Goal: Task Accomplishment & Management: Manage account settings

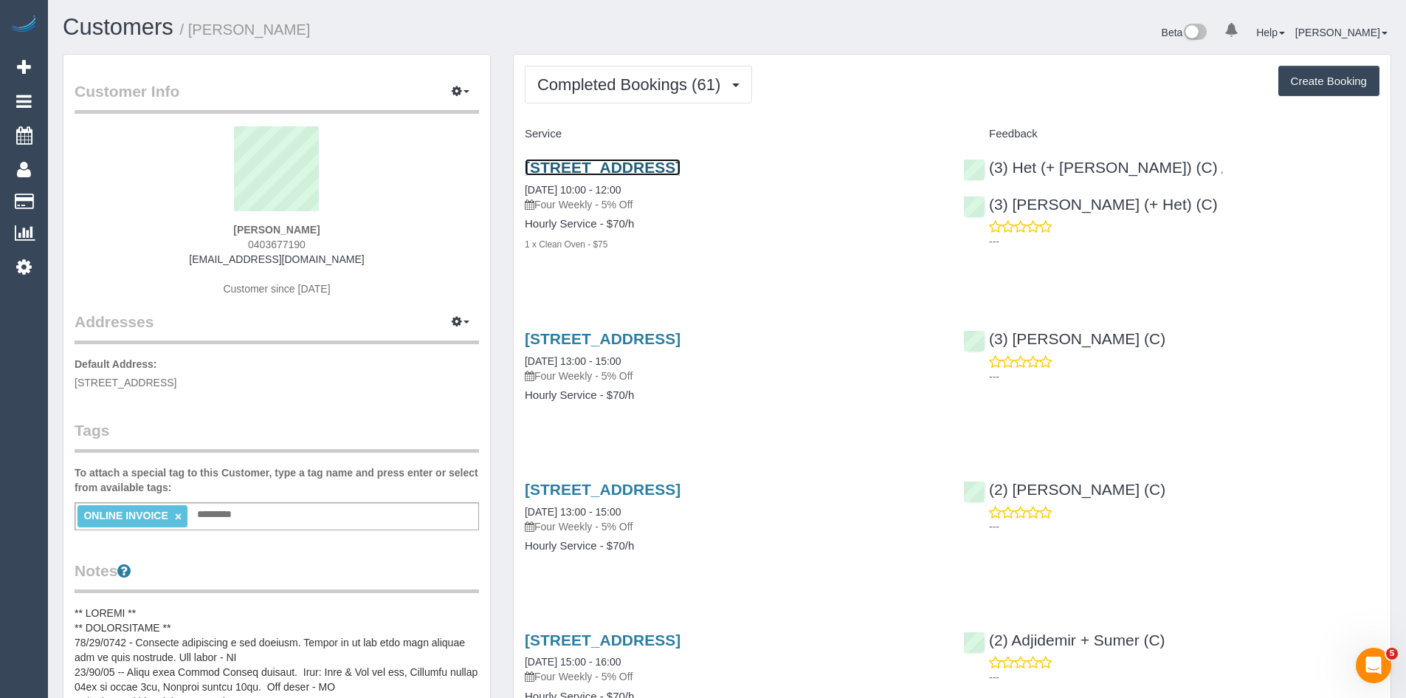
click at [635, 163] on link "31 Reflection Drive, Wantirna, VIC 3152" at bounding box center [603, 167] width 156 height 17
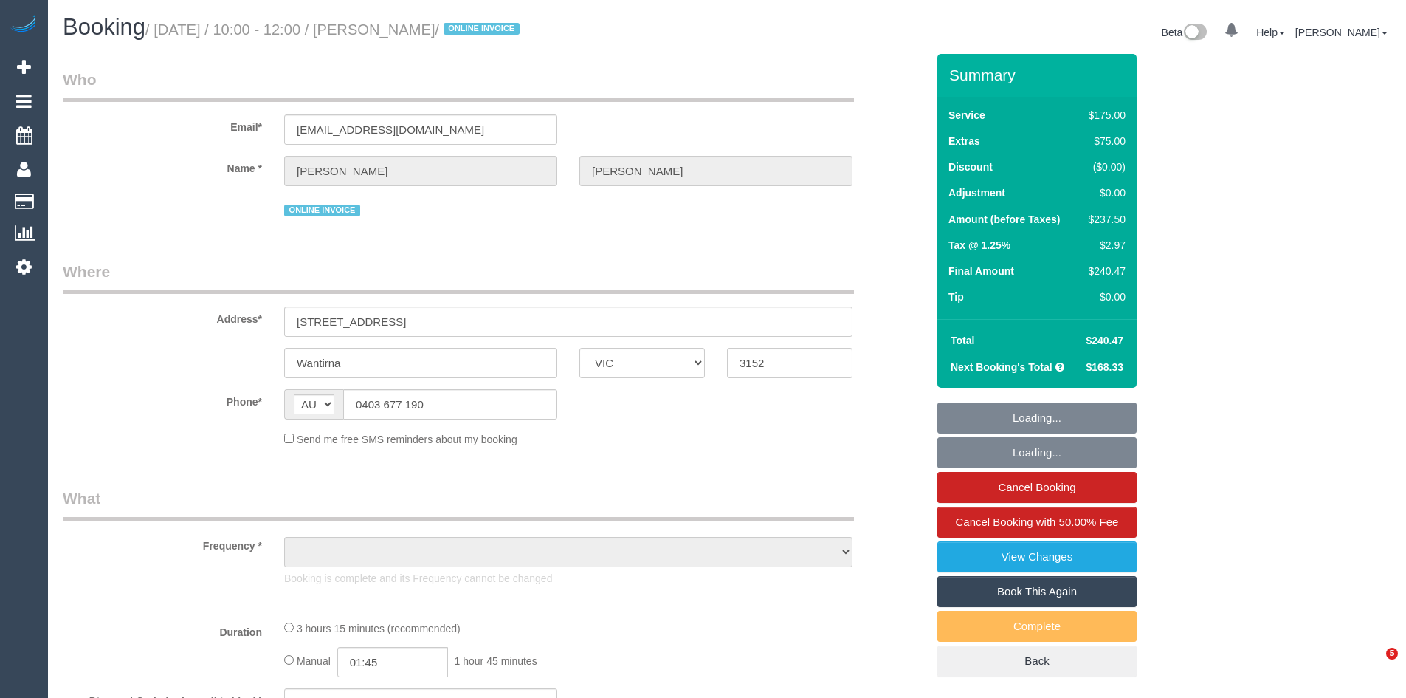
select select "VIC"
select select "string:stripe-pm_1RdhFt2GScqysDRV1hKO10lv"
select select "150"
select select "number:27"
select select "number:14"
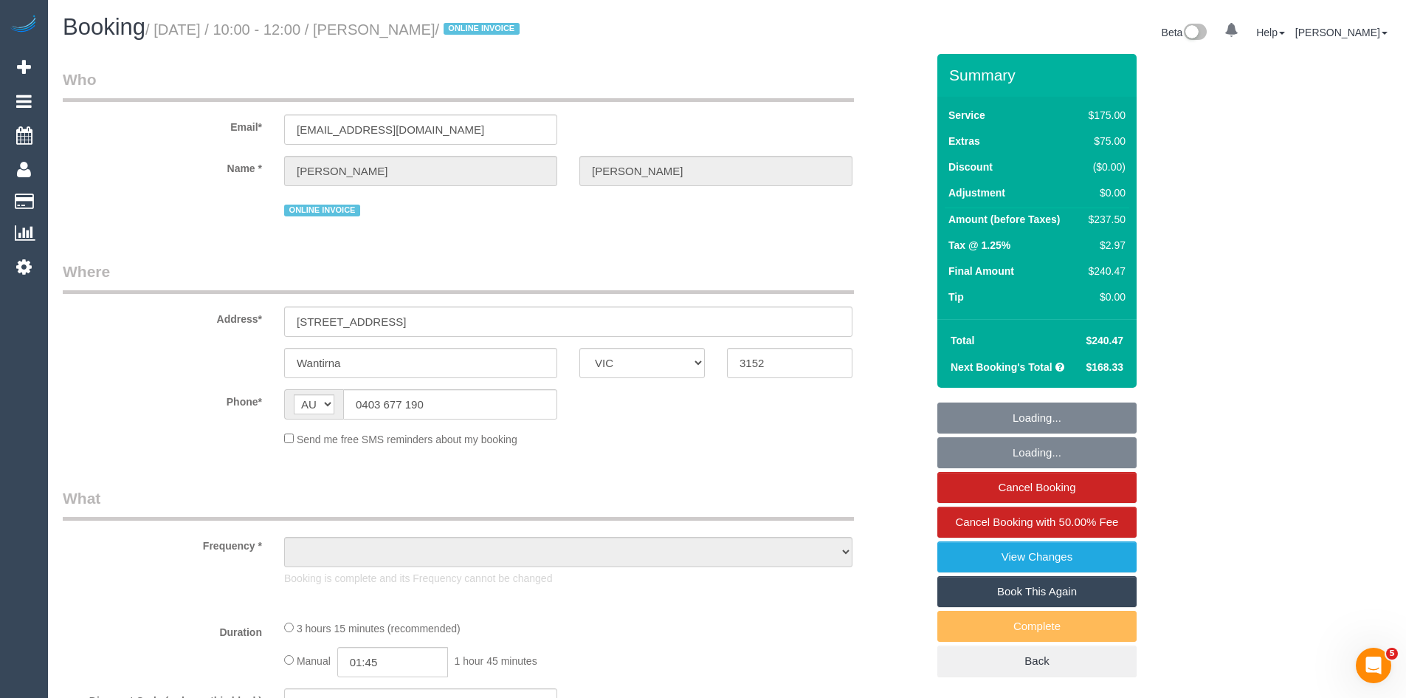
select select "number:19"
select select "number:36"
select select "number:34"
select select "number:26"
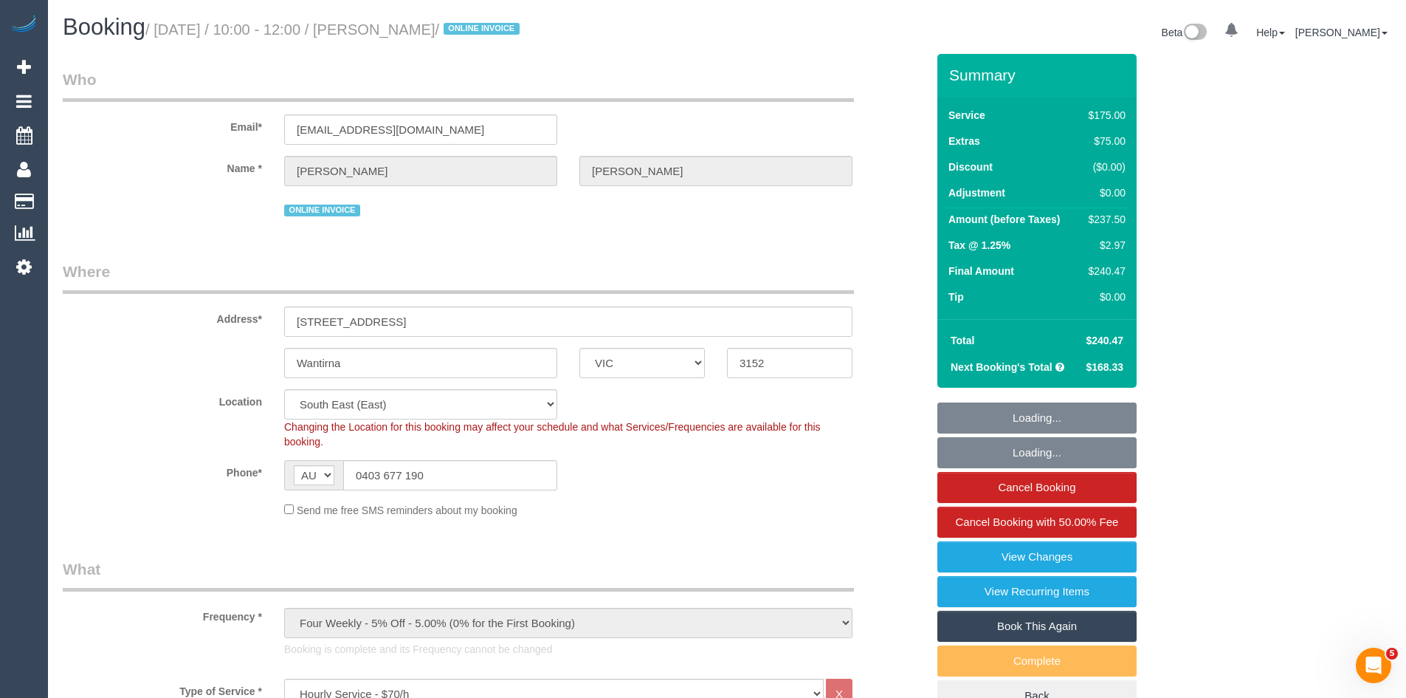
select select "object:1479"
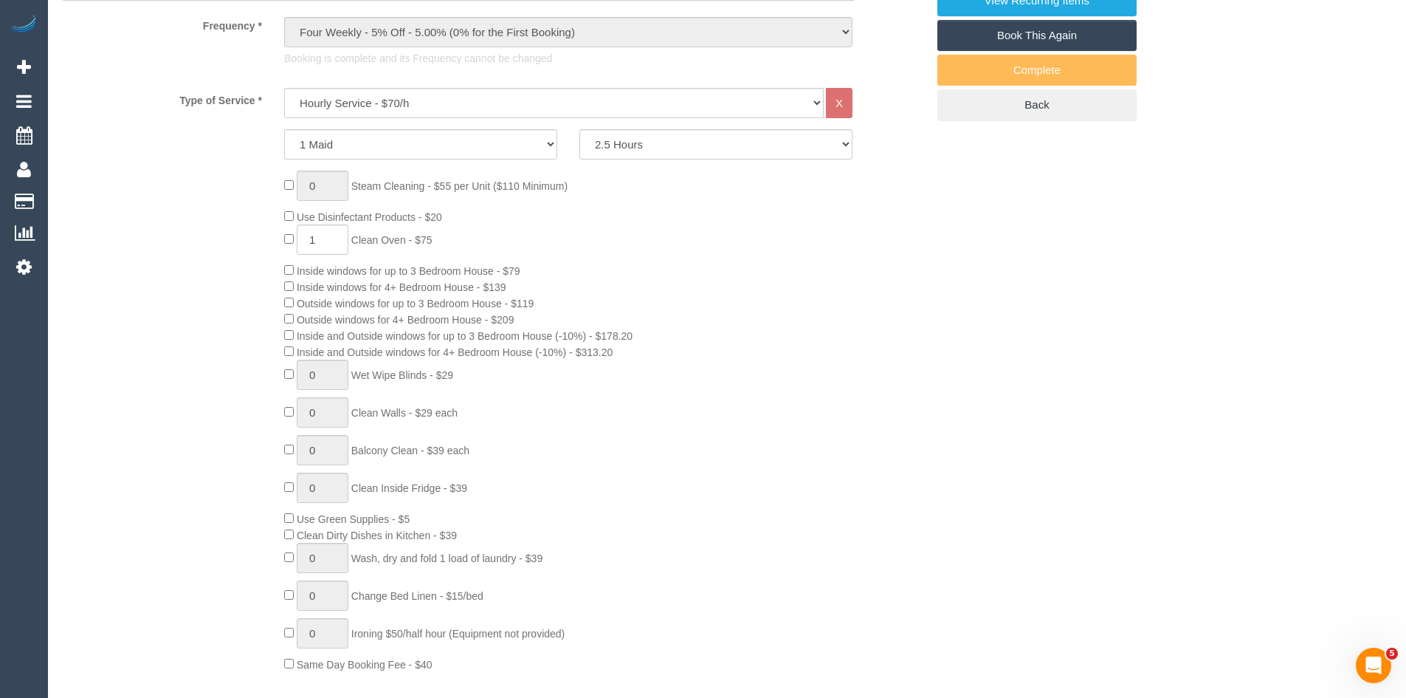
scroll to position [74, 0]
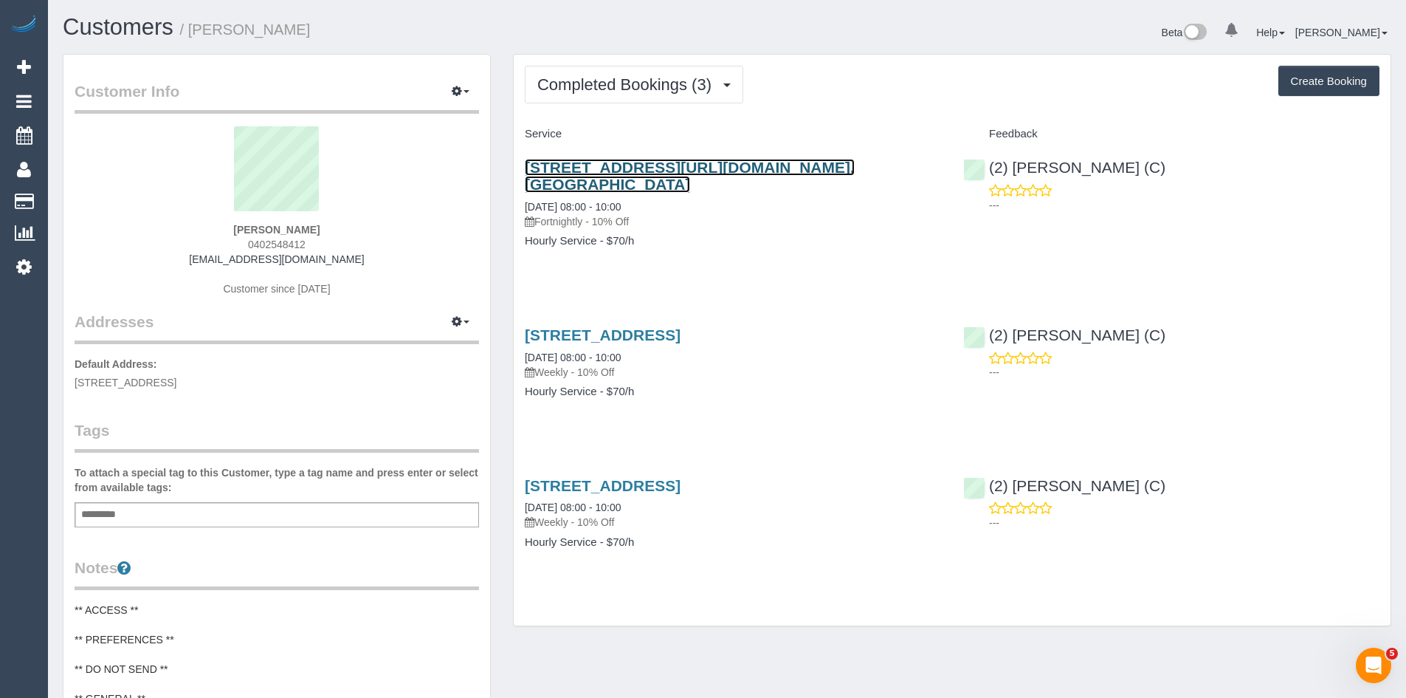
click at [578, 182] on link "236 La Trobe Street, Scape Aurora 2307https://Maidtoclean.Launch27.Com/Admin/, …" at bounding box center [690, 176] width 330 height 34
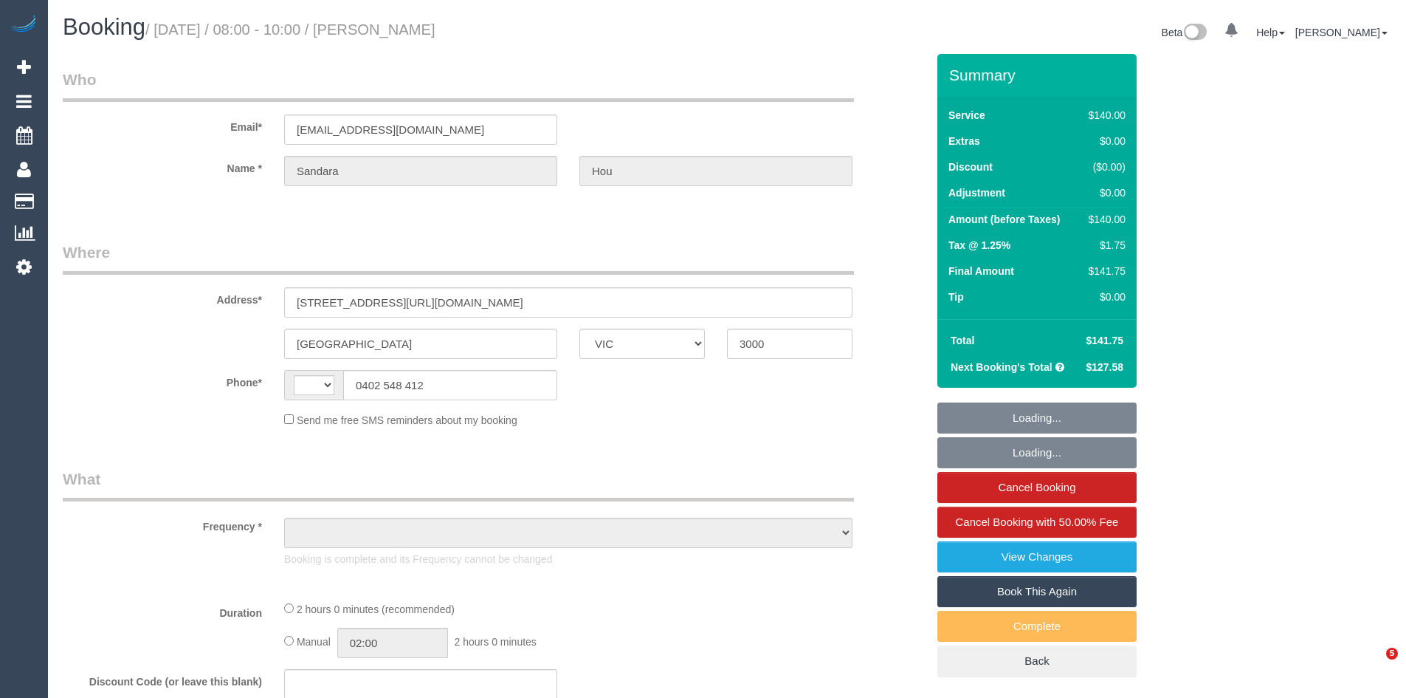
select select "VIC"
select select "string:AU"
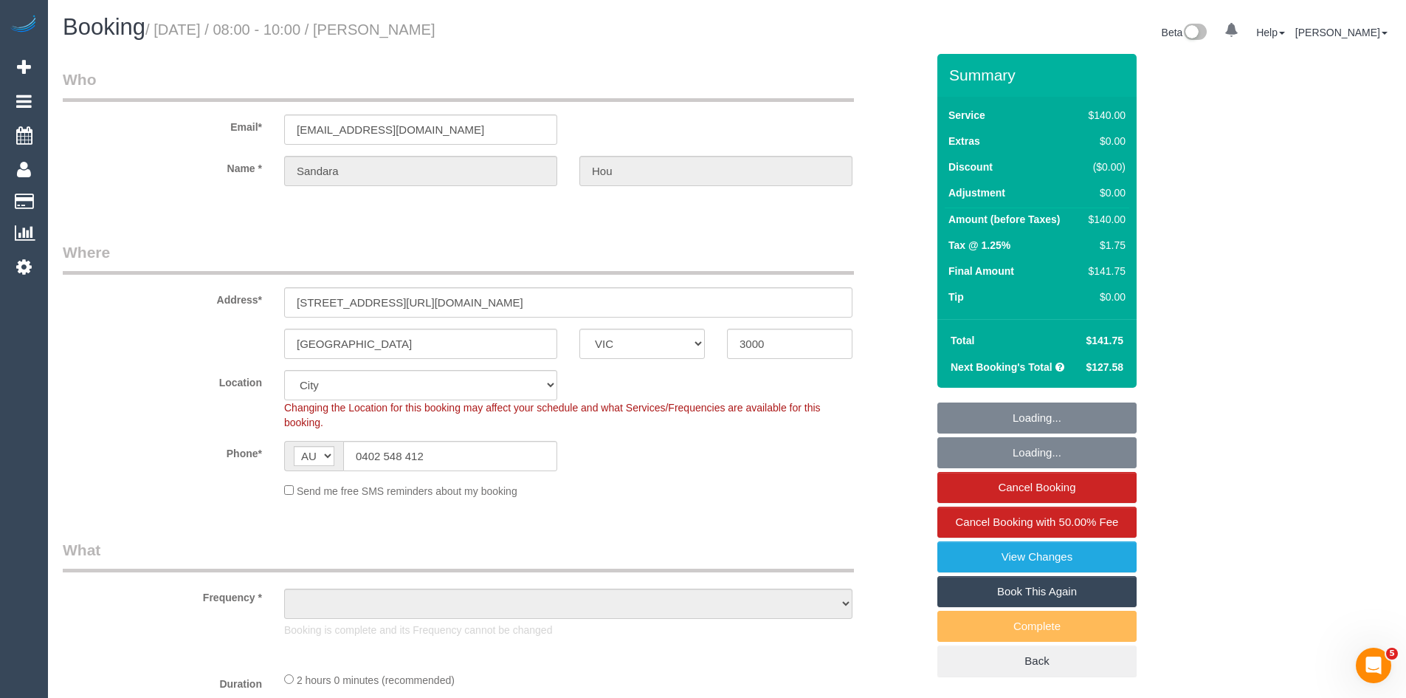
select select "object:709"
select select "string:stripe-pm_1S2rsM2GScqysDRVcXx3rgME"
select select "number:28"
select select "number:14"
select select "number:20"
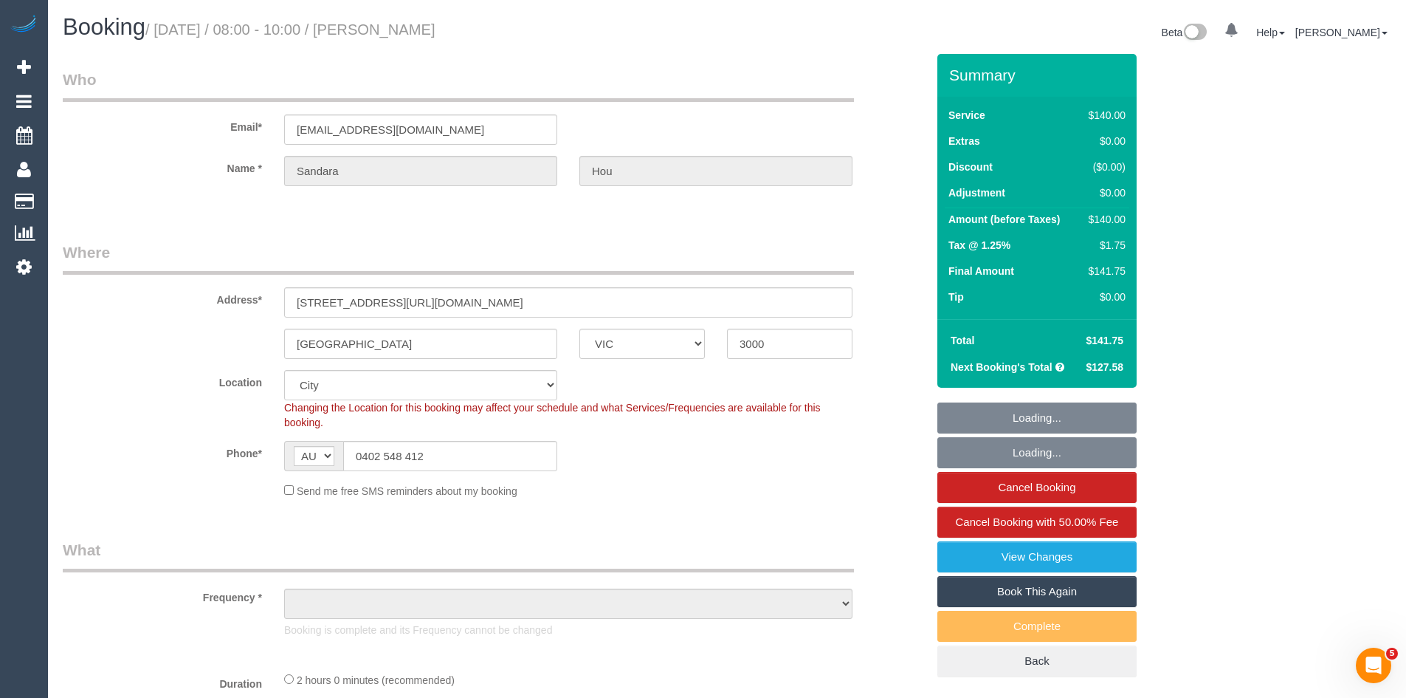
select select "number:24"
select select "number:34"
select select "number:11"
select select "object:1123"
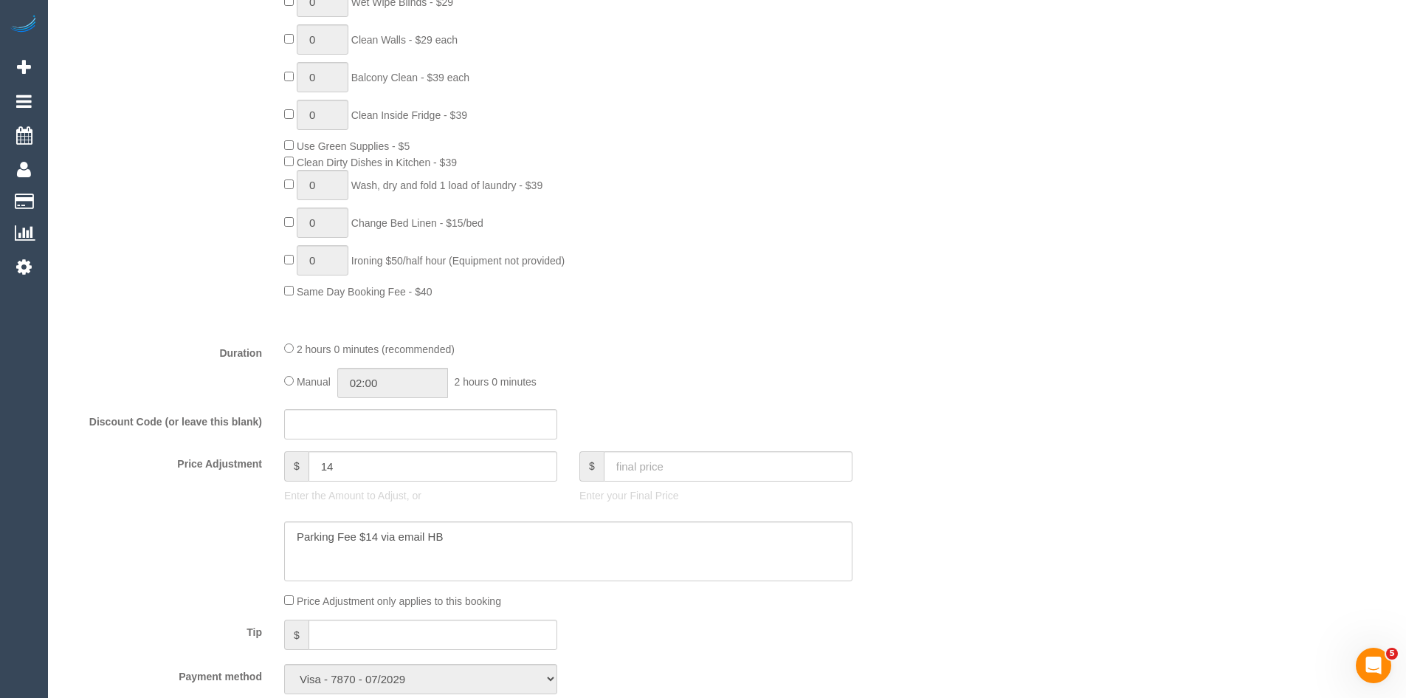
scroll to position [941, 0]
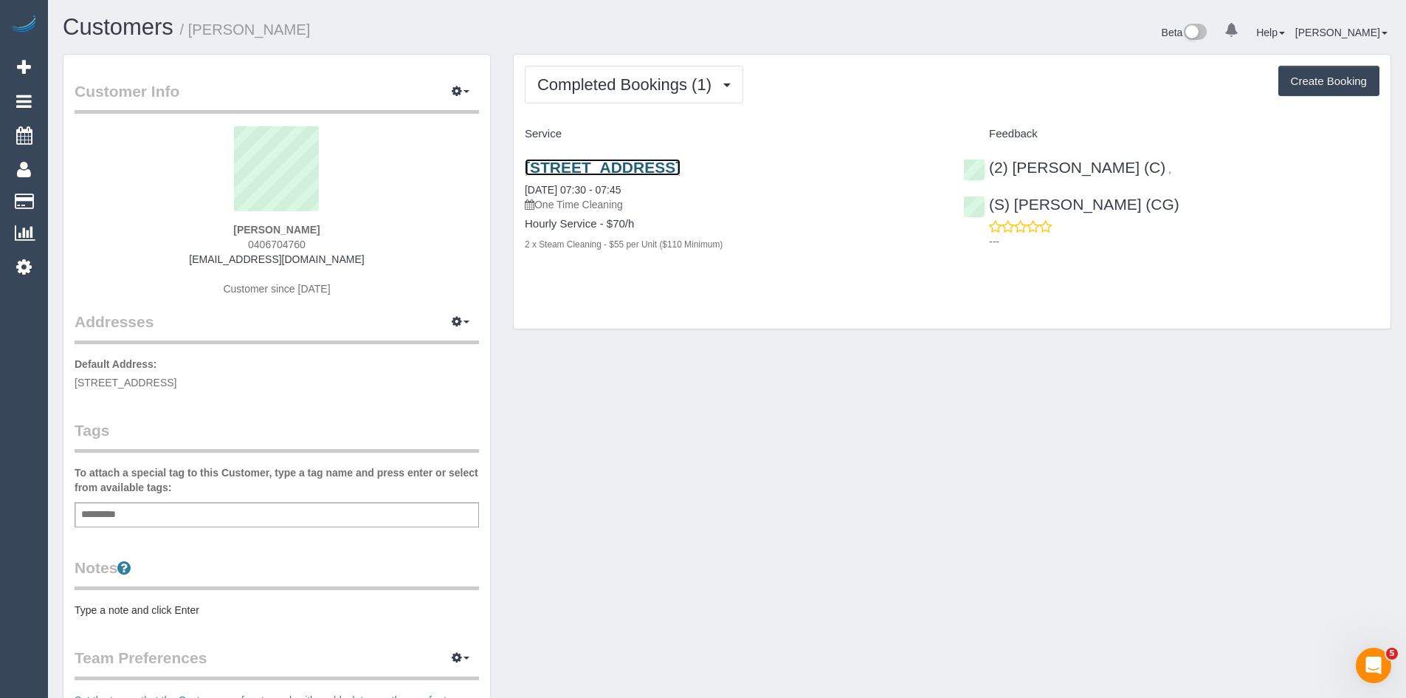
click at [570, 169] on link "565 Flinders Street, Apt 906, Melbourne, VIC 3000" at bounding box center [603, 167] width 156 height 17
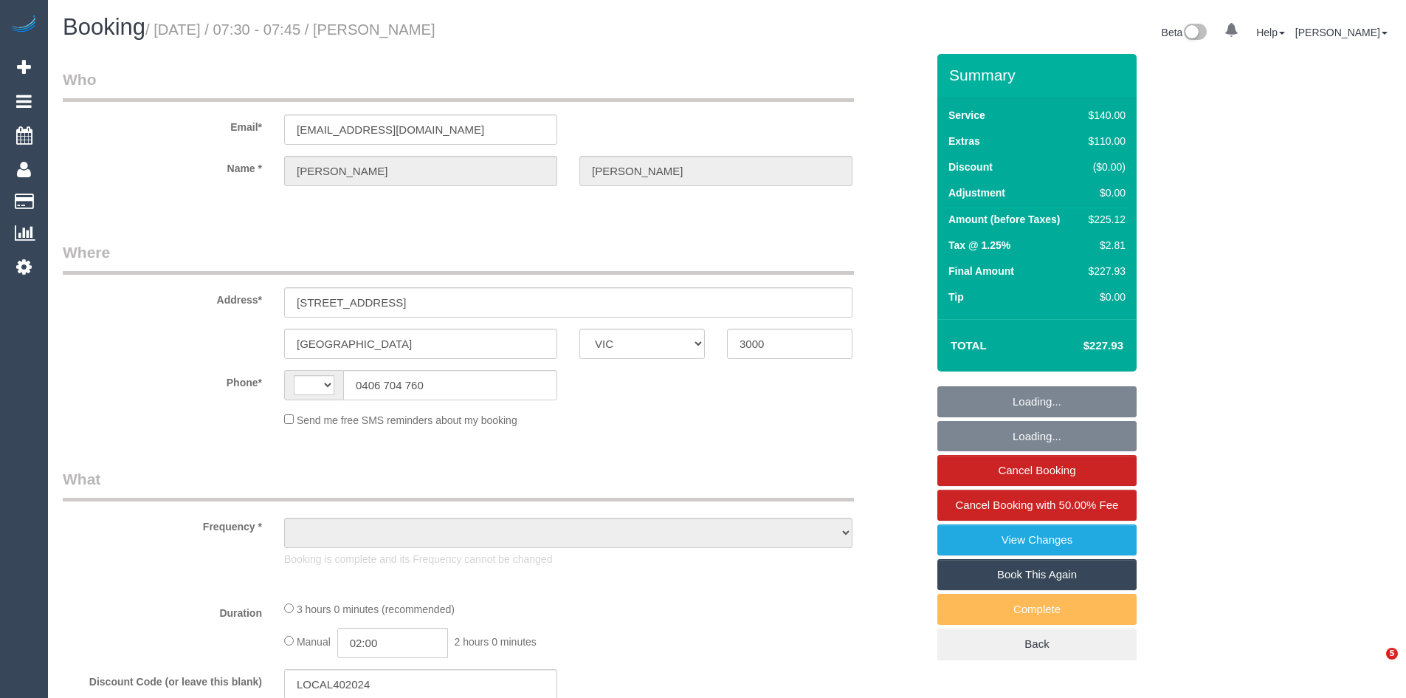
select select "VIC"
select select "object:318"
select select "string:stripe-pm_1SAMh52GScqysDRVQ4CS8HOe"
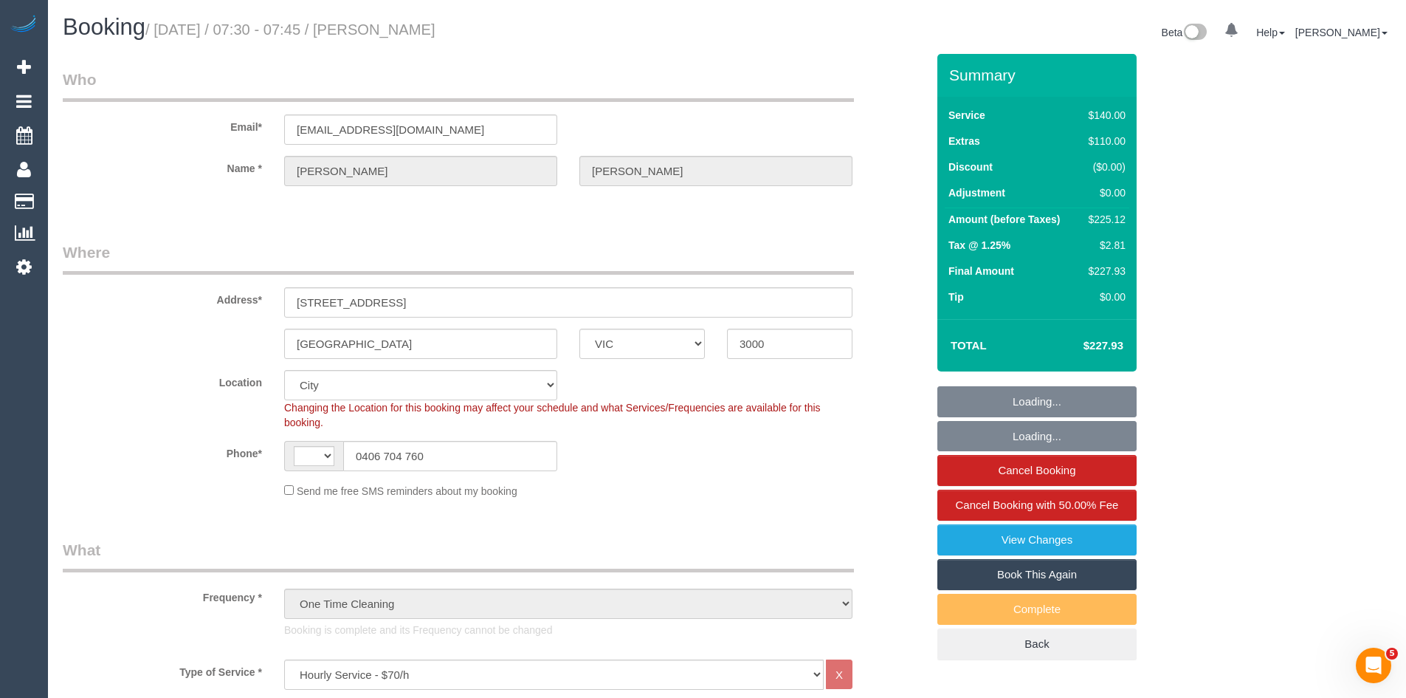
select select "object:894"
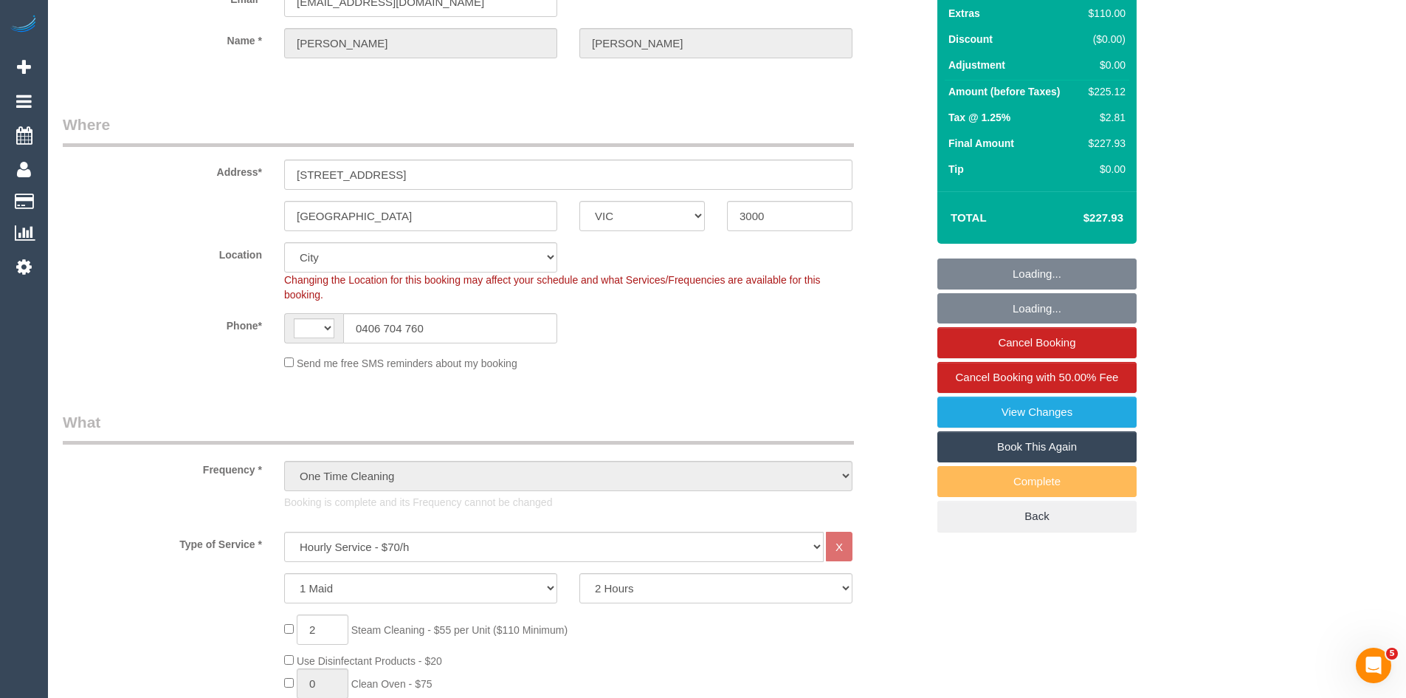
select select "string:AU"
select select "number:29"
select select "number:14"
select select "number:21"
select select "number:22"
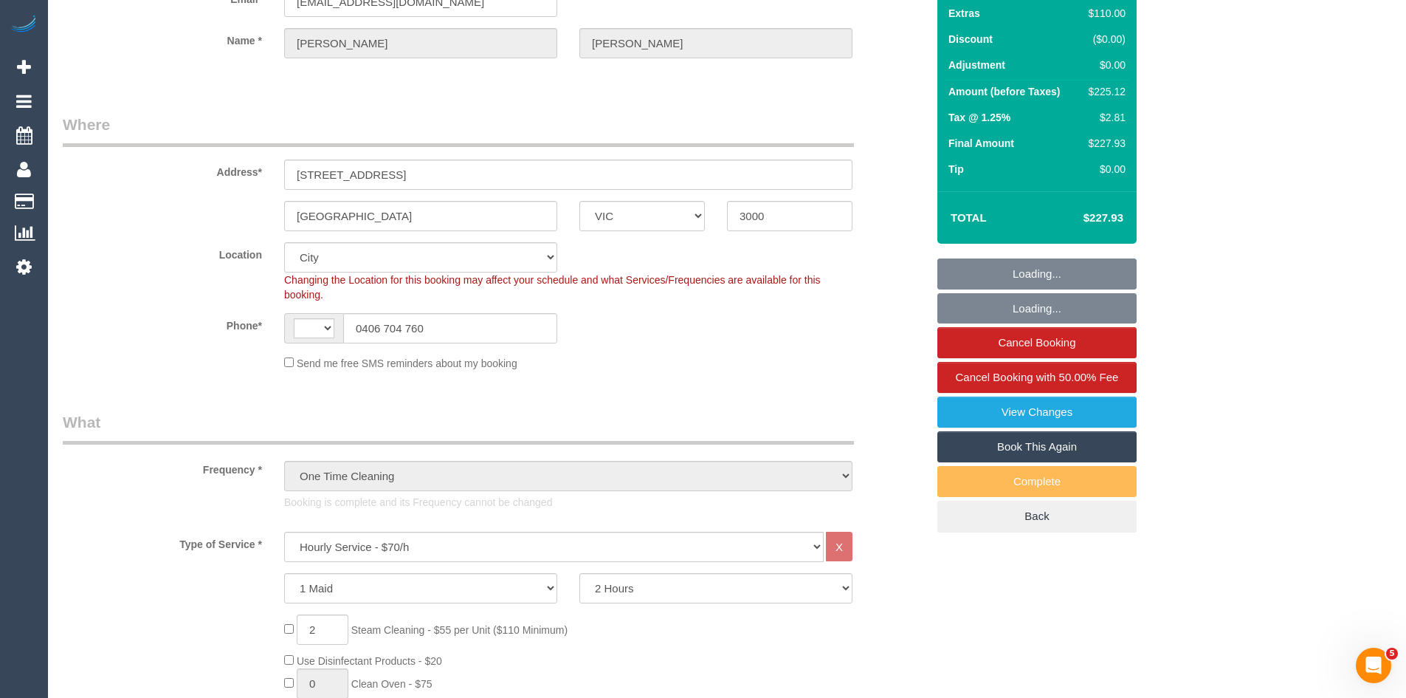
select select "number:26"
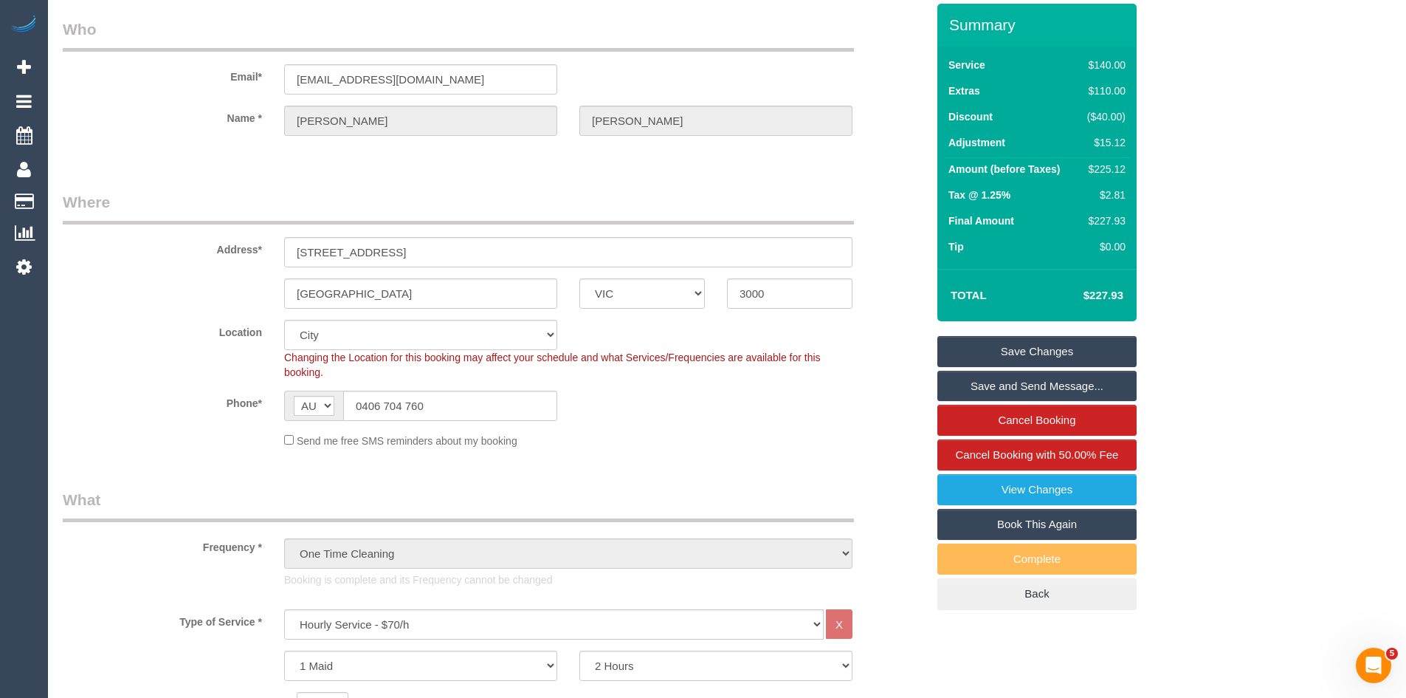
scroll to position [221, 0]
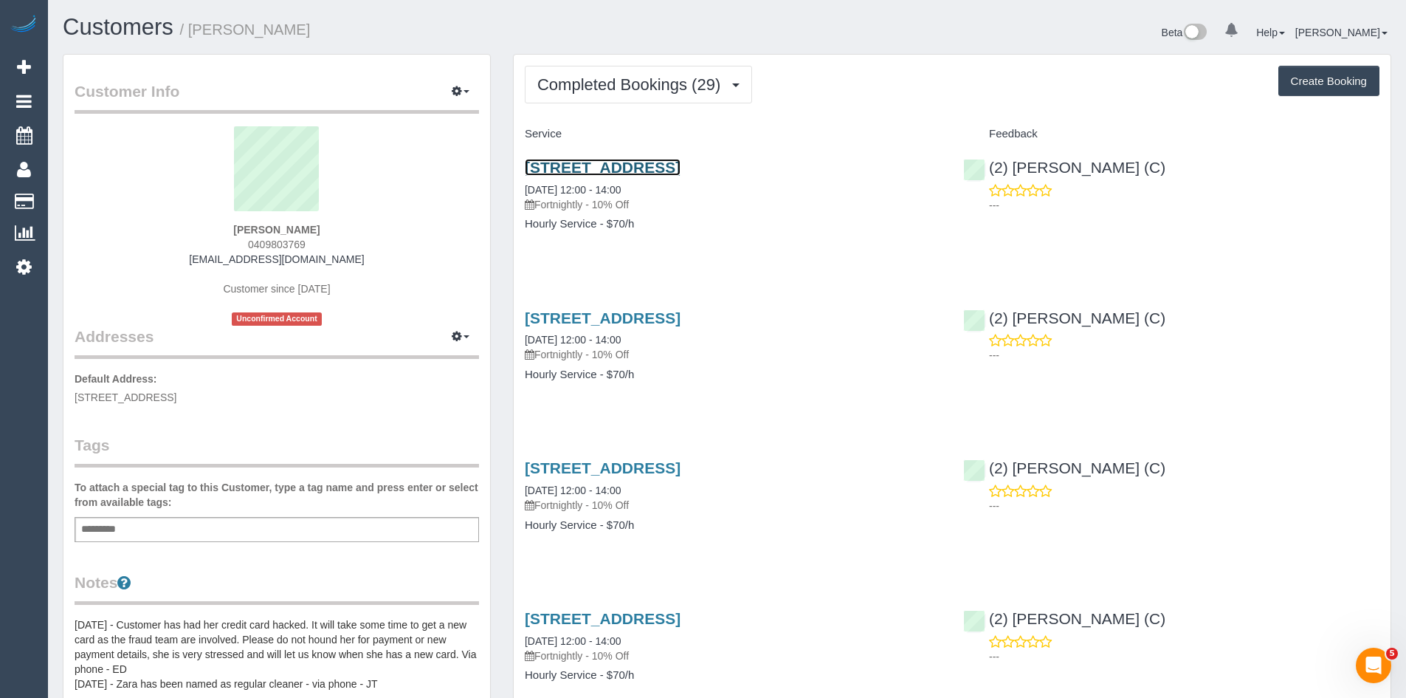
click at [607, 164] on link "81 Mount Street, Kew, VIC 3101" at bounding box center [603, 167] width 156 height 17
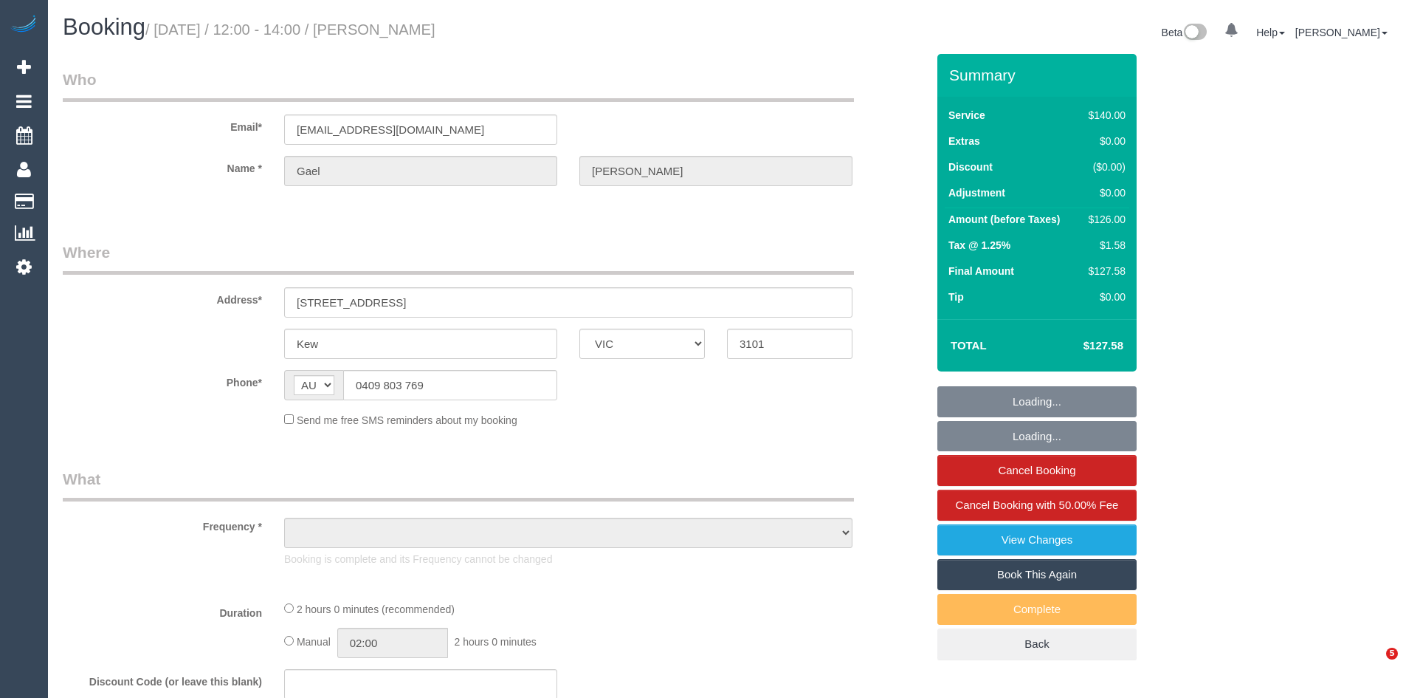
select select "VIC"
select select "object:537"
select select "string:stripe-pm_1QTtff2GScqysDRVVs5LCUAC"
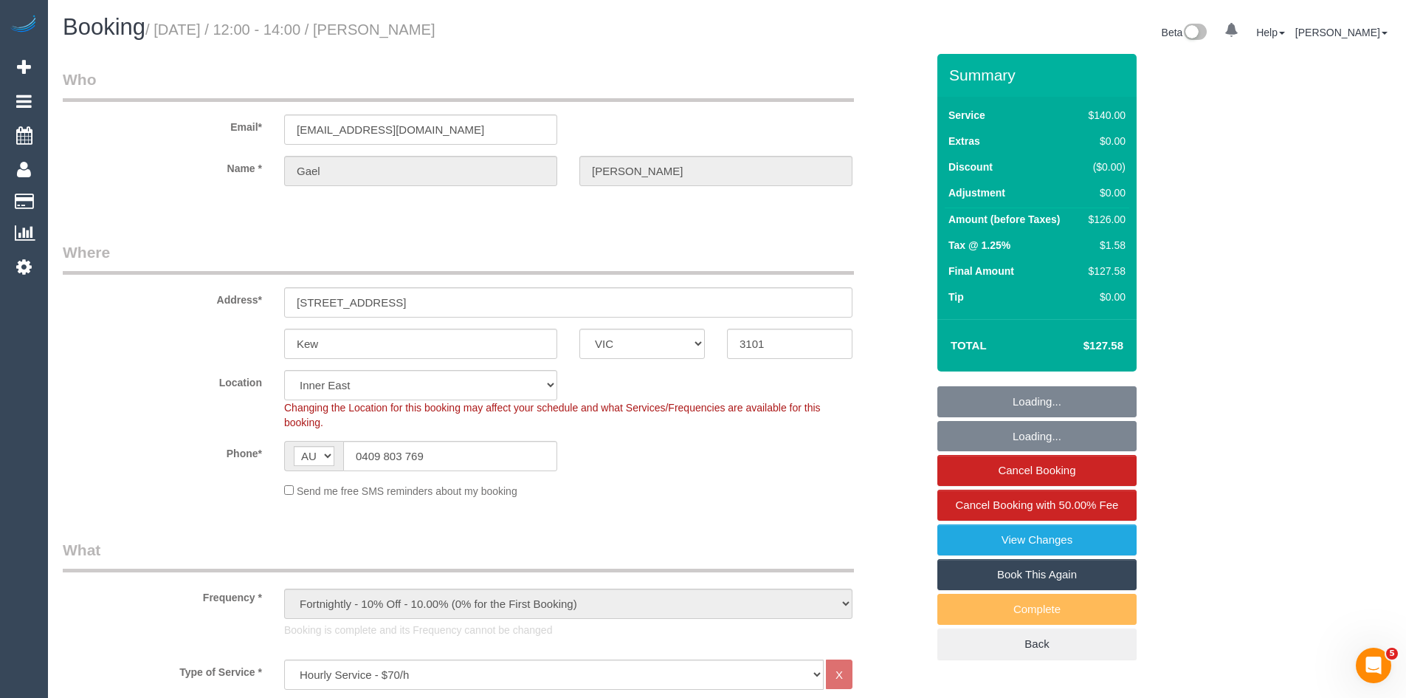
select select "object:720"
select select "number:28"
select select "number:14"
select select "number:19"
select select "number:36"
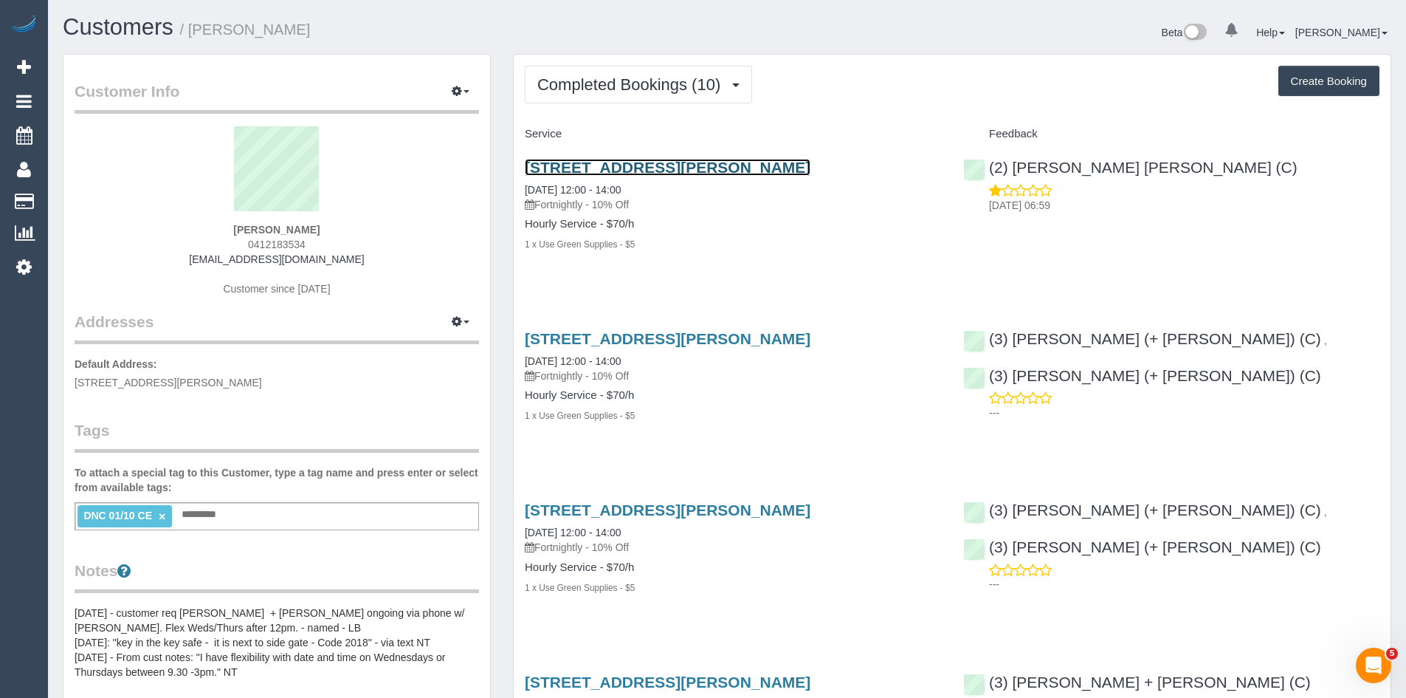
click at [596, 162] on link "32 Andrew Street, Northcote, VIC 3070" at bounding box center [668, 167] width 286 height 17
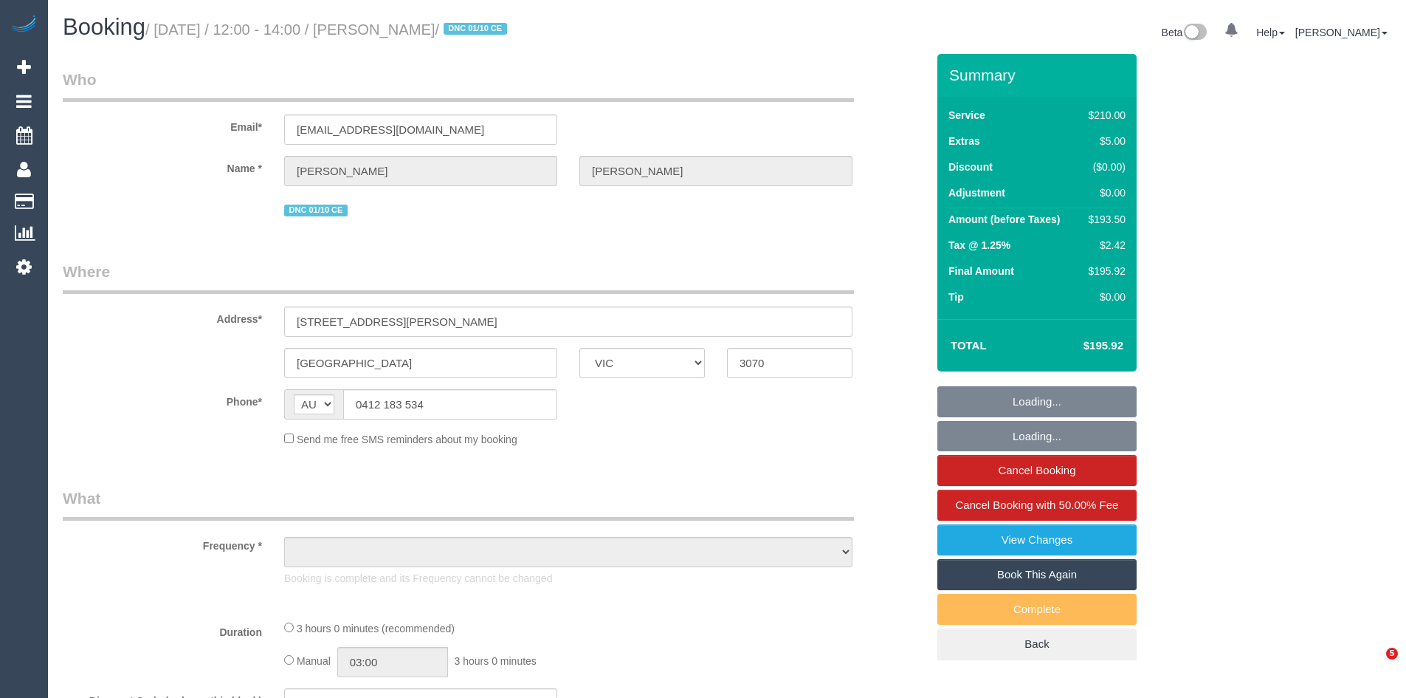
select select "VIC"
select select "180"
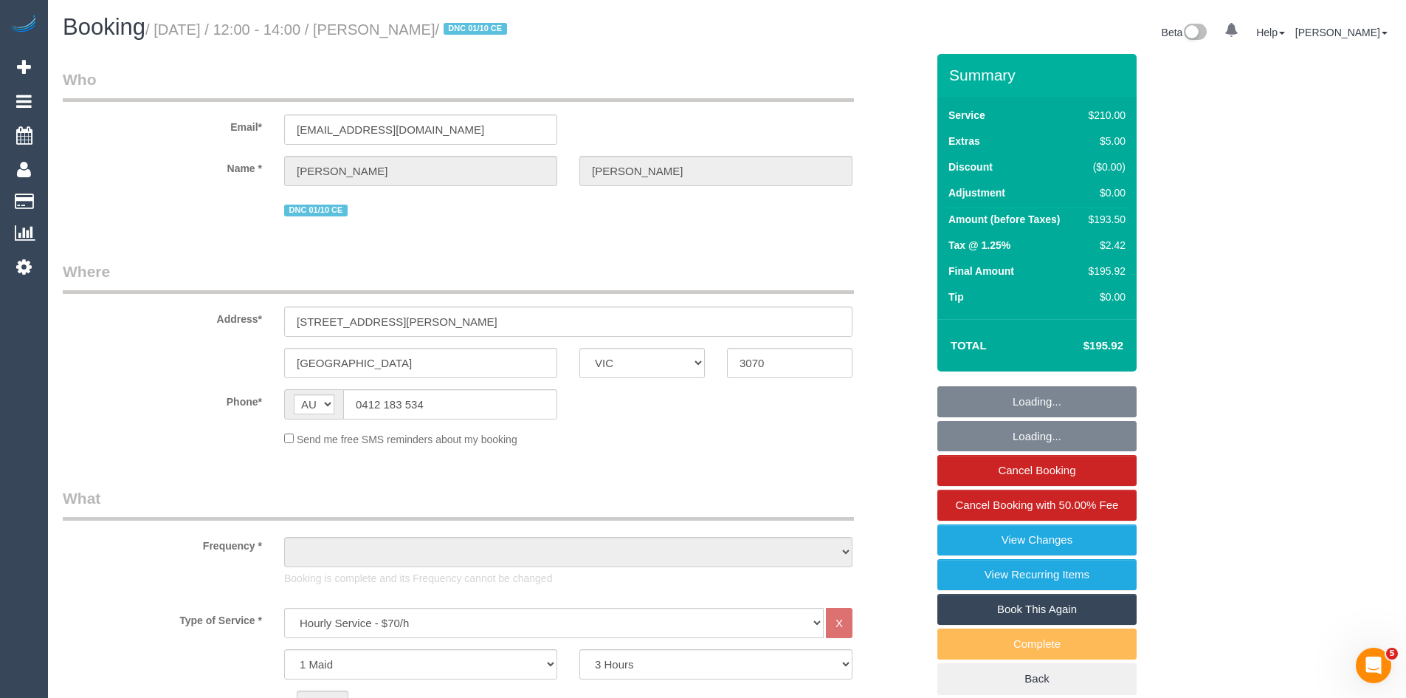
select select "object:763"
select select "string:stripe-pm_1RnqSQ2GScqysDRVh71T4XX8"
select select "number:27"
select select "number:14"
select select "number:19"
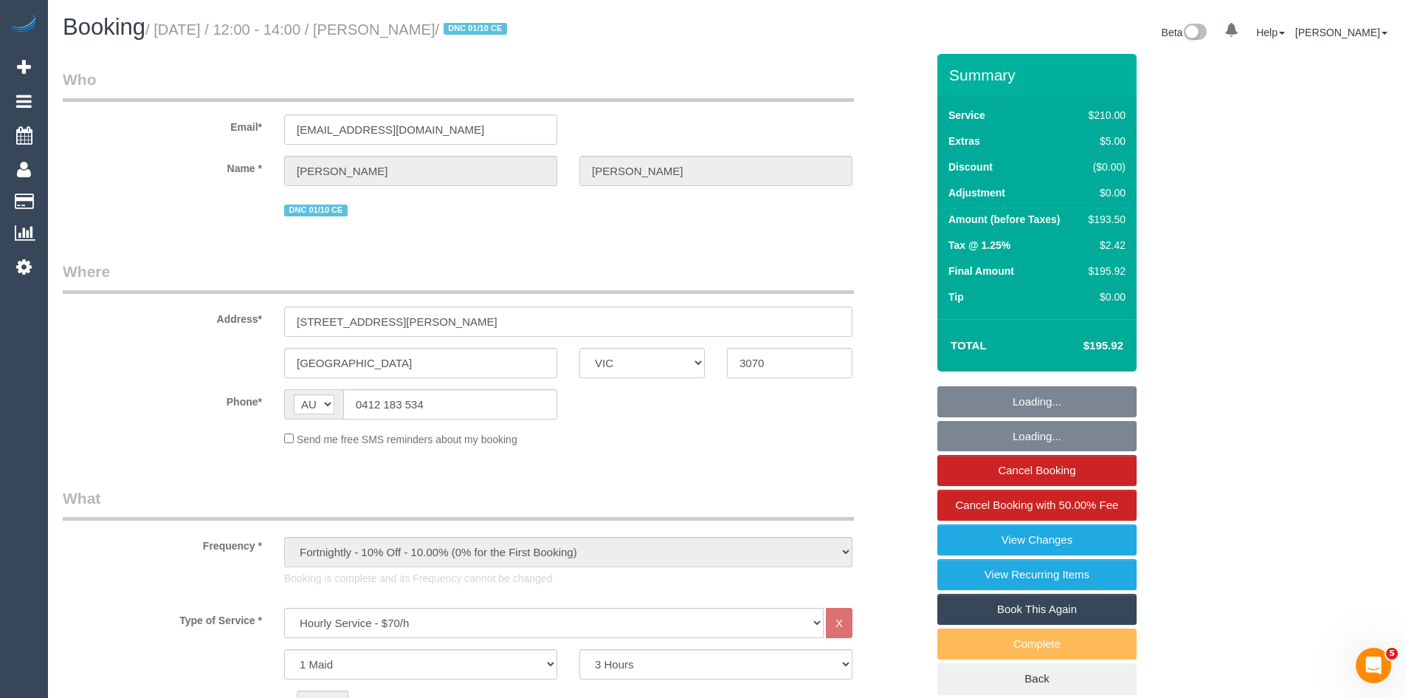
select select "number:36"
select select "number:34"
select select "number:11"
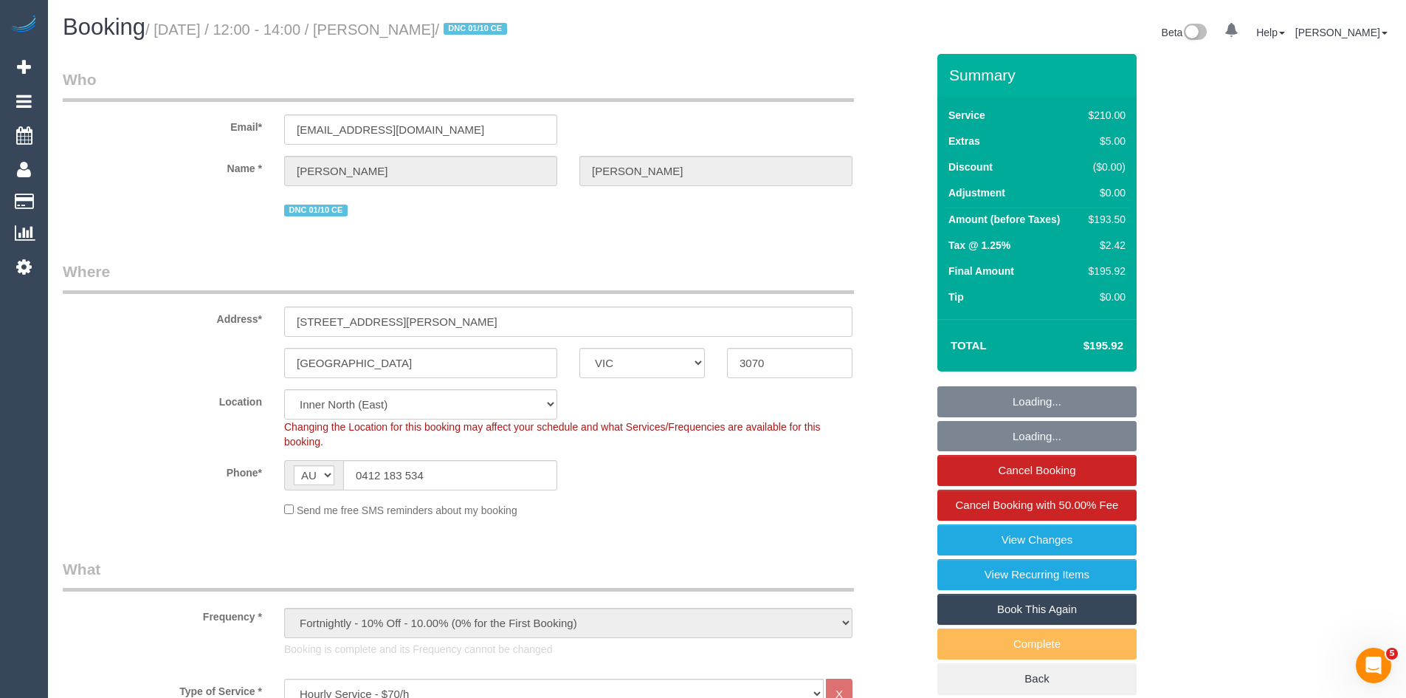
select select "object:1683"
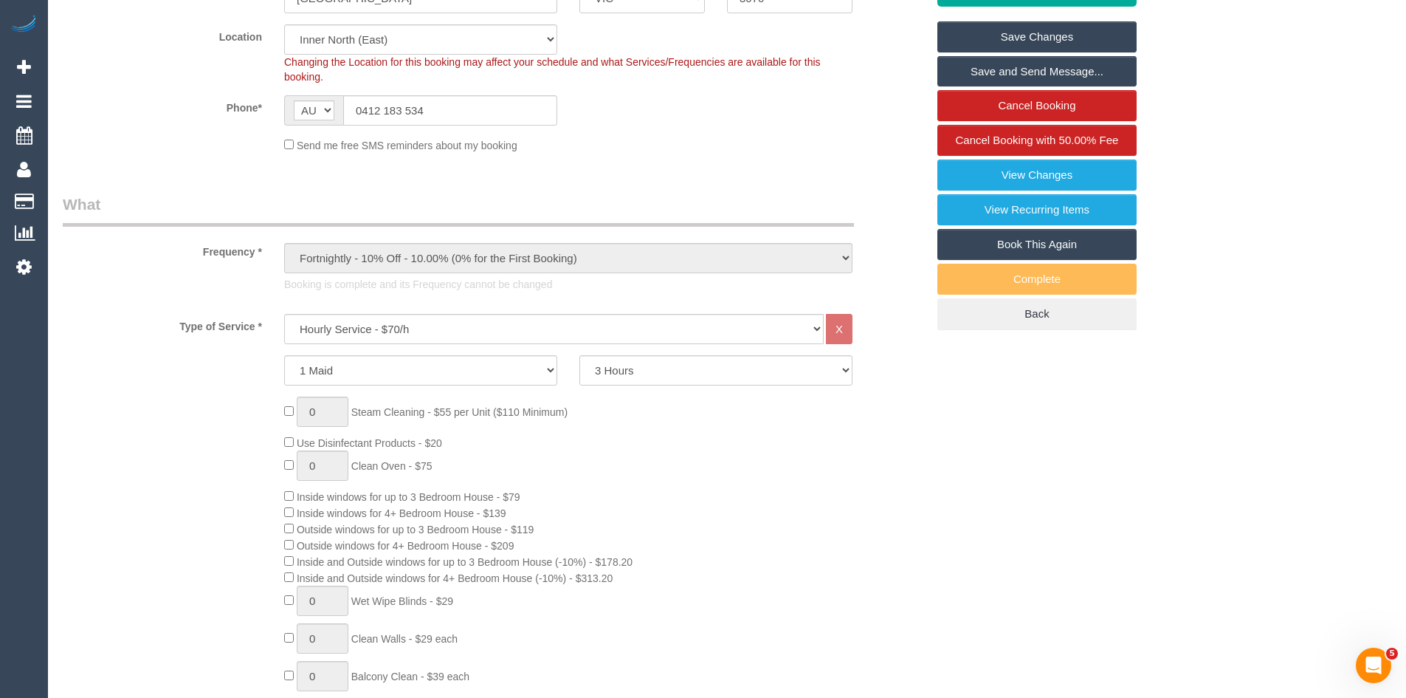
scroll to position [369, 0]
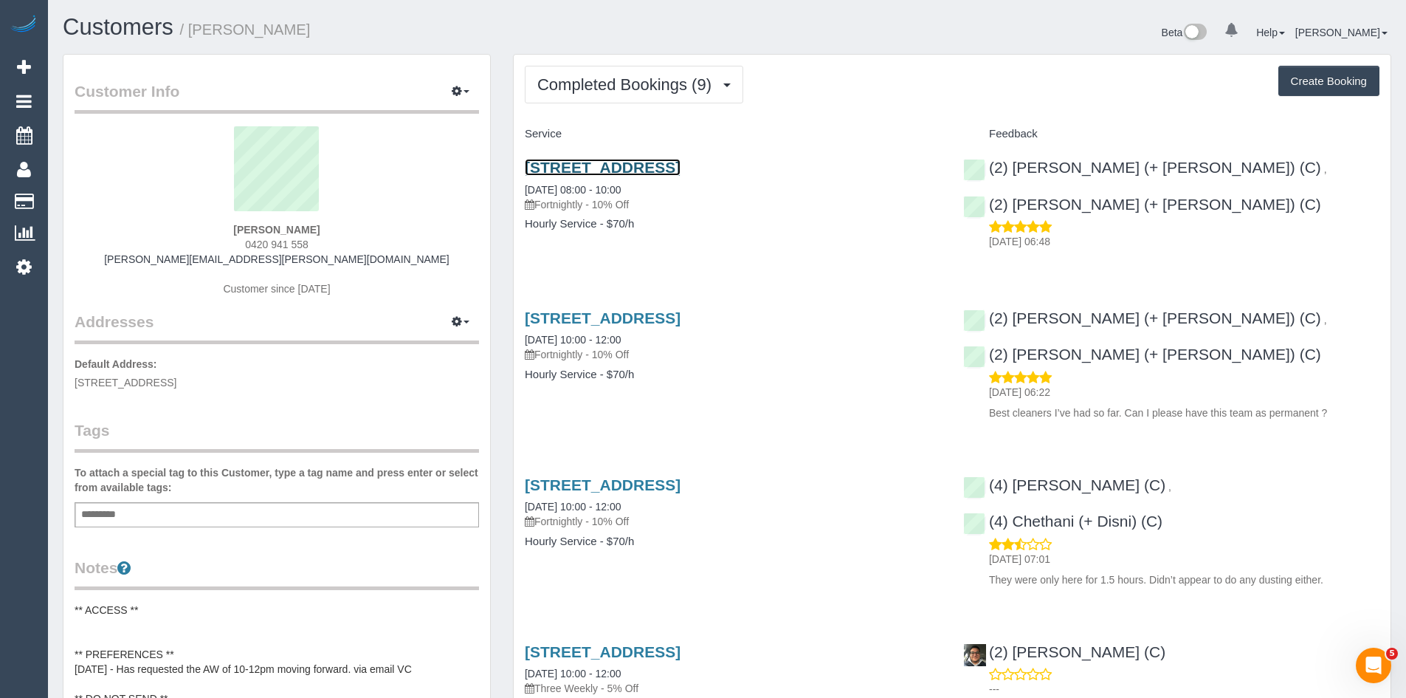
click at [663, 168] on link "[STREET_ADDRESS]" at bounding box center [603, 167] width 156 height 17
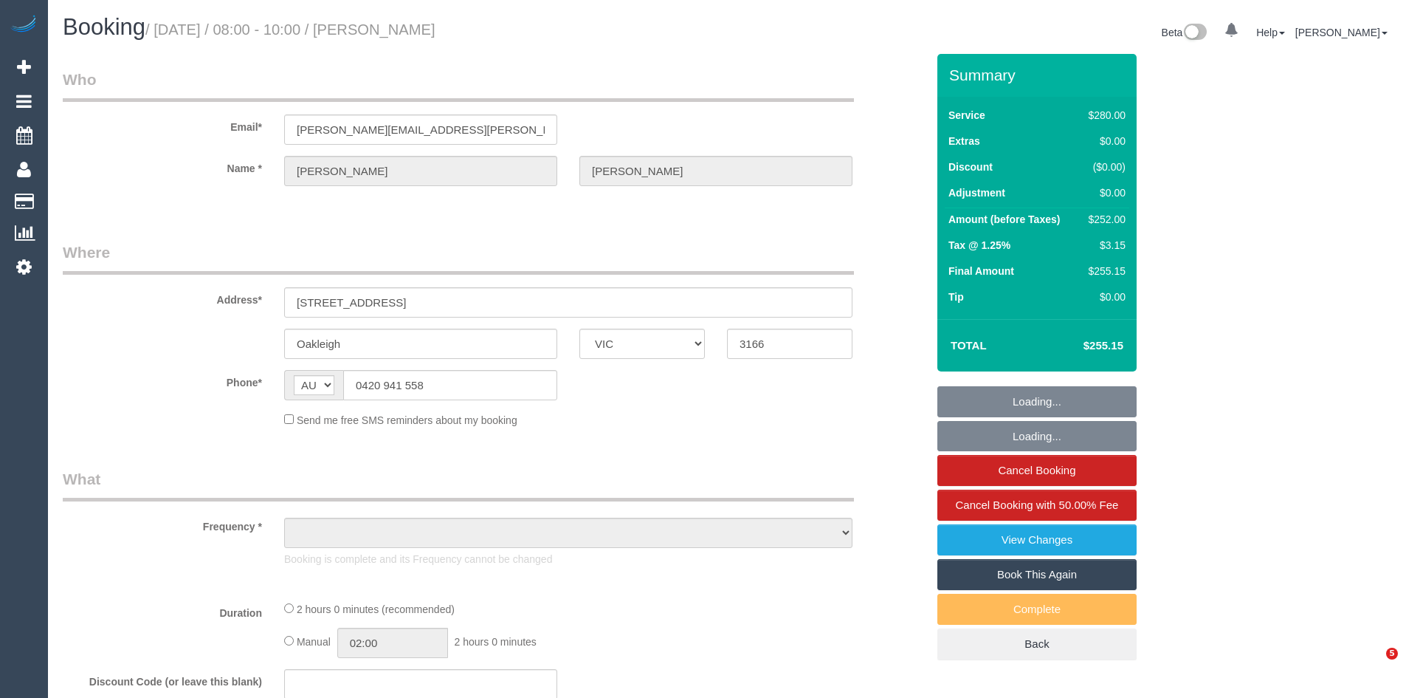
select select "VIC"
select select "string:stripe-pm_1R0fsu2GScqysDRV1fWs8soR"
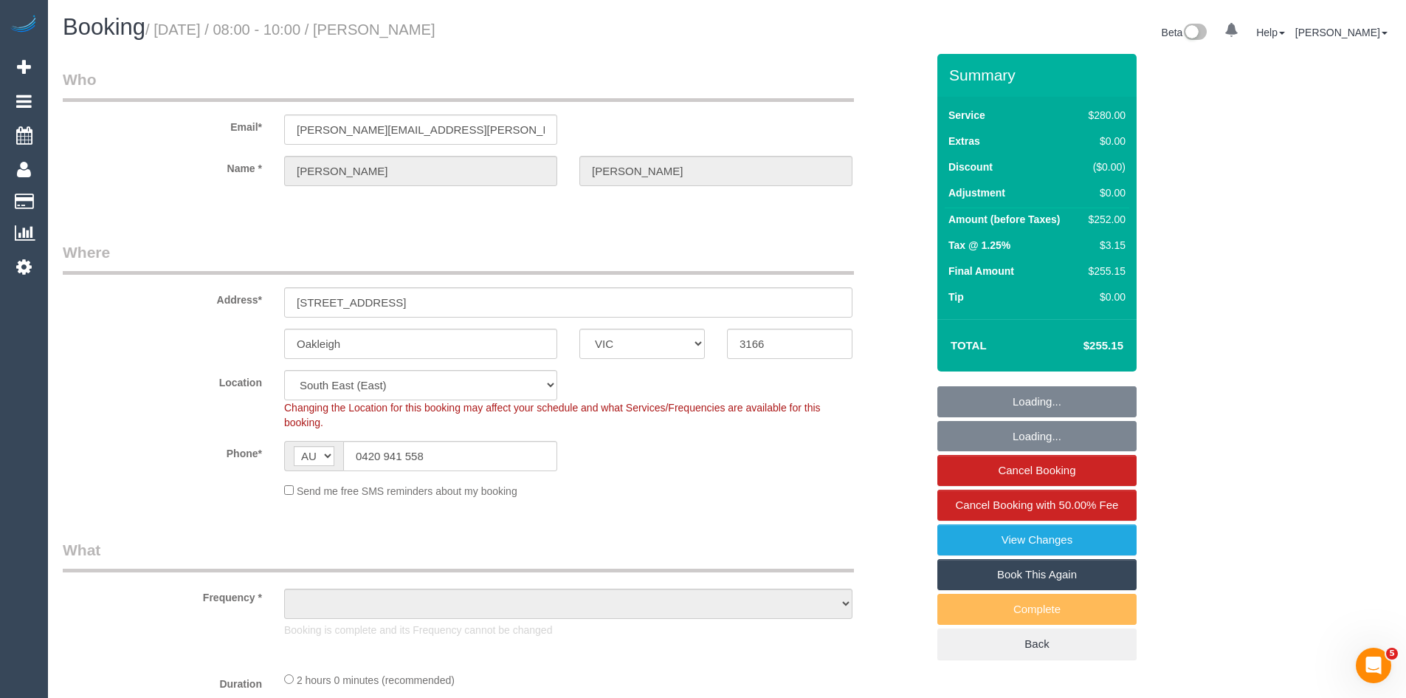
select select "2"
select select "object:740"
select select "number:27"
select select "number:14"
select select "number:19"
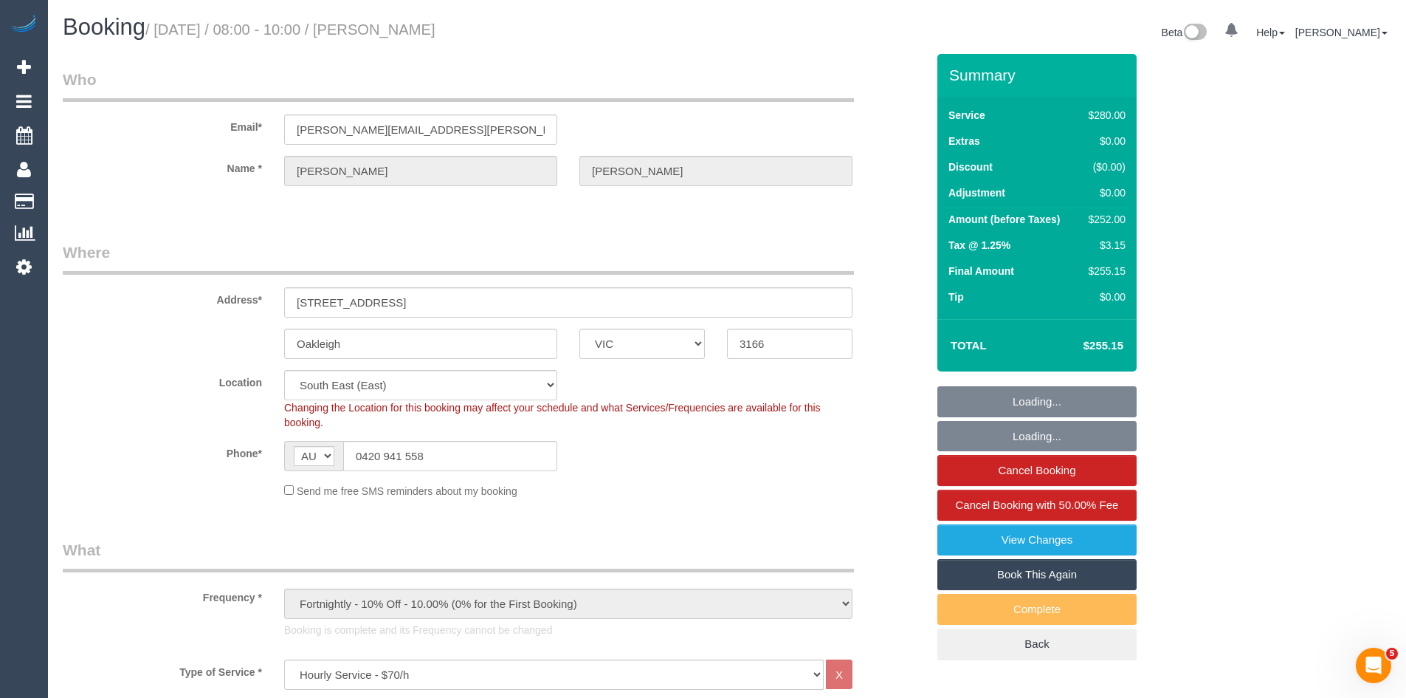
select select "number:25"
select select "number:34"
select select "number:11"
select select "object:1447"
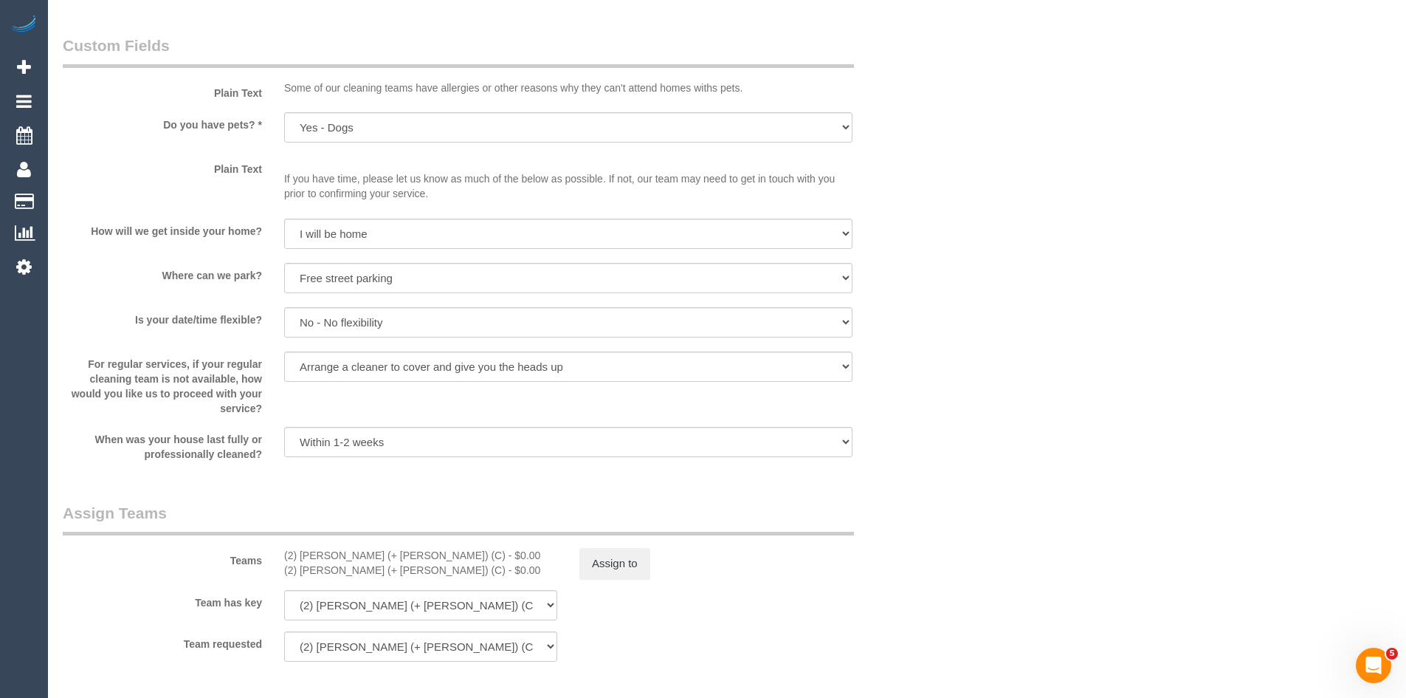
scroll to position [1919, 0]
